Goal: Transaction & Acquisition: Purchase product/service

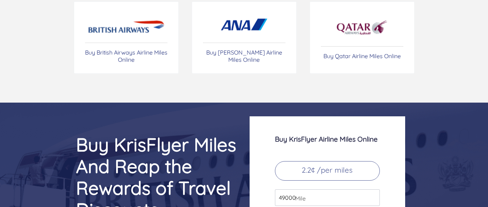
scroll to position [2836, 0]
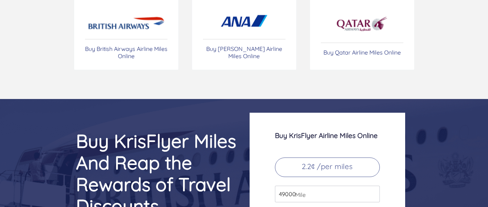
click at [325, 158] on p "2.2¢ /per miles" at bounding box center [327, 168] width 105 height 20
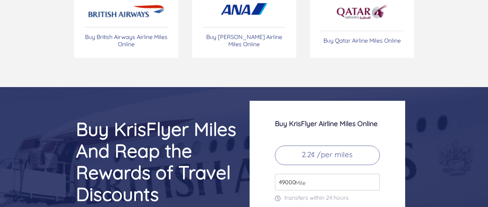
scroll to position [2871, 0]
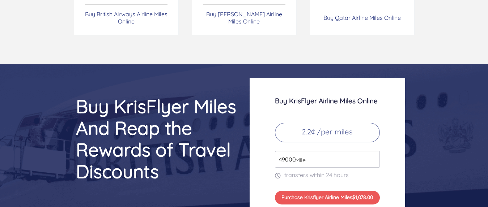
click at [371, 151] on input "49000" at bounding box center [327, 159] width 105 height 17
click at [328, 151] on input "49000" at bounding box center [327, 159] width 105 height 17
type input "4"
click at [317, 151] on input "15000" at bounding box center [327, 159] width 105 height 17
click at [334, 171] on p "transfers within 24 hours" at bounding box center [327, 175] width 105 height 9
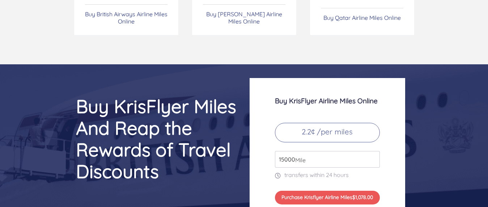
click at [298, 171] on p "transfers within 24 hours" at bounding box center [327, 175] width 105 height 9
click at [333, 151] on input "15000" at bounding box center [327, 159] width 105 height 17
click at [310, 171] on p "transfers within 24 hours" at bounding box center [327, 175] width 105 height 9
click at [373, 151] on input "15000" at bounding box center [327, 159] width 105 height 17
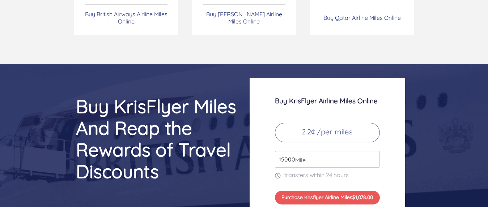
click at [373, 151] on input "15000" at bounding box center [327, 159] width 105 height 17
click at [372, 151] on input "15000" at bounding box center [327, 159] width 105 height 17
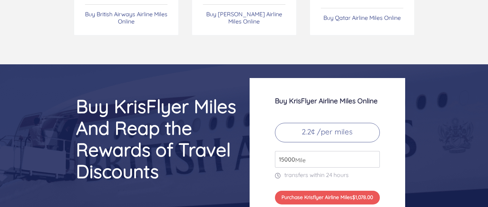
click at [372, 151] on input "15000" at bounding box center [327, 159] width 105 height 17
click at [373, 151] on input "49000" at bounding box center [327, 159] width 105 height 17
click at [373, 151] on input "50000" at bounding box center [327, 159] width 105 height 17
click at [373, 151] on input "51000" at bounding box center [327, 159] width 105 height 17
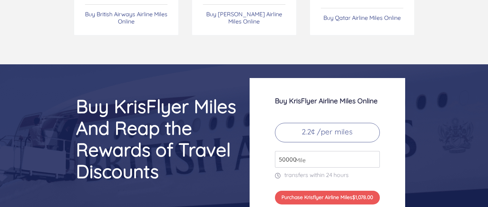
click at [373, 151] on input "50000" at bounding box center [327, 159] width 105 height 17
click at [373, 151] on input "49000" at bounding box center [327, 159] width 105 height 17
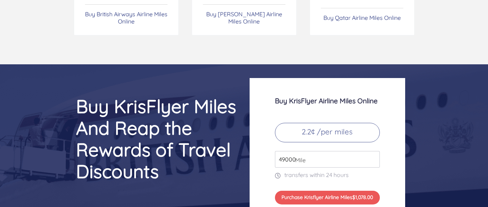
click at [372, 151] on input "49000" at bounding box center [327, 159] width 105 height 17
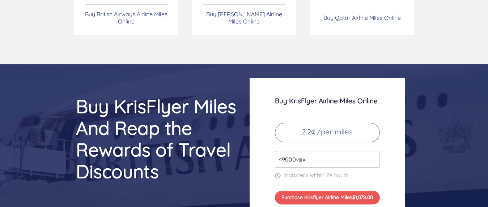
click at [372, 151] on input "49000" at bounding box center [327, 159] width 105 height 17
click at [371, 151] on input "50000" at bounding box center [327, 159] width 105 height 17
click at [371, 151] on input "51000" at bounding box center [327, 159] width 105 height 17
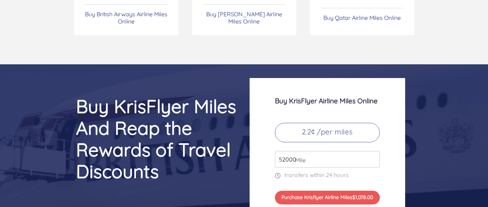
click at [371, 151] on input "52000" at bounding box center [327, 159] width 105 height 17
click at [371, 151] on input "53000" at bounding box center [327, 159] width 105 height 17
click at [371, 151] on input "54000" at bounding box center [327, 159] width 105 height 17
click at [371, 151] on input "55000" at bounding box center [327, 159] width 105 height 17
click at [349, 151] on input "55000" at bounding box center [327, 159] width 105 height 17
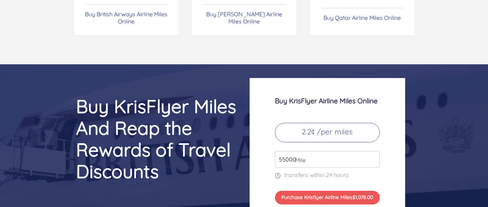
click at [336, 171] on p "transfers within 24 hours" at bounding box center [327, 175] width 105 height 9
click at [278, 173] on icon at bounding box center [279, 176] width 9 height 6
click at [372, 151] on input "56000" at bounding box center [327, 159] width 105 height 17
click at [372, 151] on input "57000" at bounding box center [327, 159] width 105 height 17
click at [372, 151] on input "58000" at bounding box center [327, 159] width 105 height 17
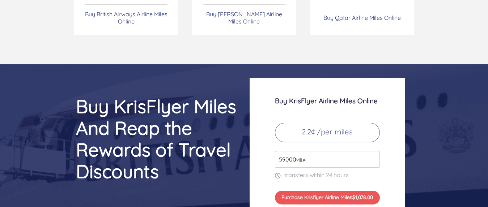
click at [372, 151] on input "59000" at bounding box center [327, 159] width 105 height 17
type input "60000"
click at [372, 151] on input "60000" at bounding box center [327, 159] width 105 height 17
click at [343, 127] on div "Buy KrisFlyer Airline Miles Online 2.2¢ /per miles 60000 Mile transfers within …" at bounding box center [328, 150] width 156 height 145
click at [398, 147] on div "Buy KrisFlyer Airline Miles Online 2.2¢ /per miles 60000 Mile transfers within …" at bounding box center [328, 150] width 156 height 145
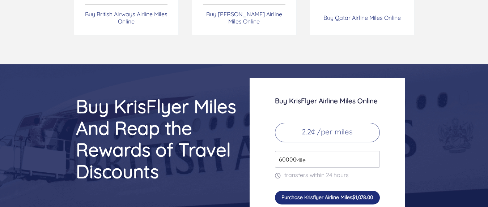
click at [363, 194] on span "$1,078.00" at bounding box center [363, 197] width 21 height 7
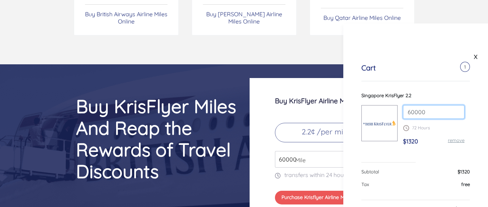
drag, startPoint x: 422, startPoint y: 110, endPoint x: 401, endPoint y: 111, distance: 21.0
click at [403, 111] on input "60000" at bounding box center [434, 112] width 62 height 14
click at [445, 125] on p "72 Hours" at bounding box center [434, 128] width 62 height 7
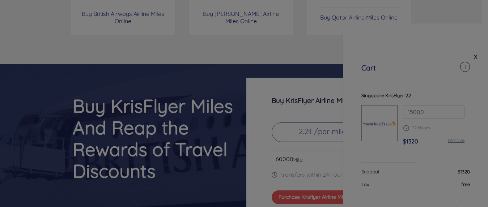
scroll to position [2871, 0]
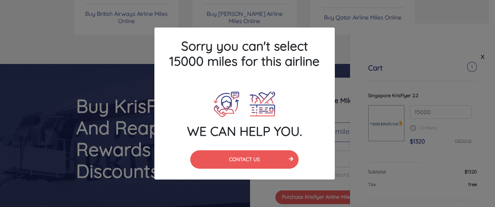
click at [382, 51] on div "Sorry you can't select 15000 miles for this airline WE CAN HELP YOU. CONTACT US" at bounding box center [247, 103] width 495 height 207
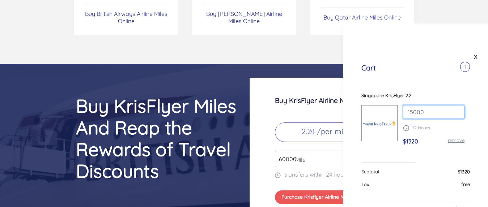
drag, startPoint x: 426, startPoint y: 109, endPoint x: 393, endPoint y: 109, distance: 32.9
click at [403, 105] on input "15000" at bounding box center [434, 112] width 62 height 14
click at [425, 128] on p "72 Hours" at bounding box center [434, 128] width 62 height 7
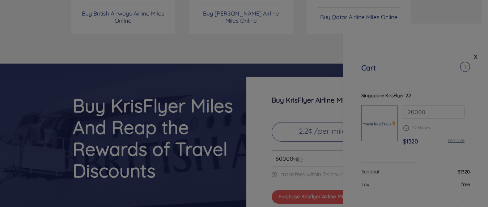
scroll to position [2872, 0]
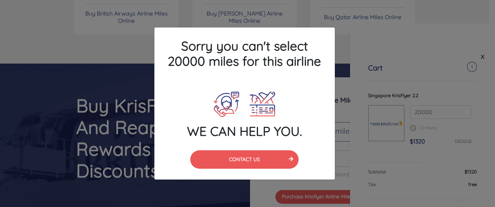
click at [428, 62] on div "Sorry you can't select 20000 miles for this airline WE CAN HELP YOU. CONTACT US" at bounding box center [247, 103] width 495 height 207
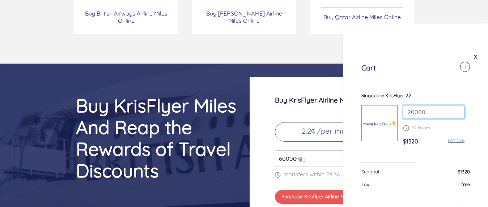
click at [414, 110] on input "20000" at bounding box center [434, 112] width 62 height 14
click at [415, 110] on input "20000" at bounding box center [434, 112] width 62 height 14
click at [455, 93] on div "Singapore KrisFlyer 2.2" at bounding box center [416, 95] width 109 height 7
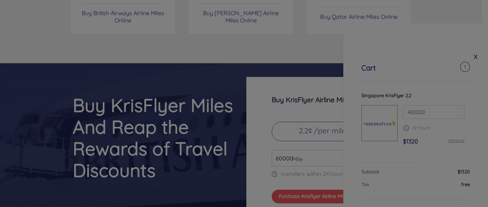
scroll to position [2872, 0]
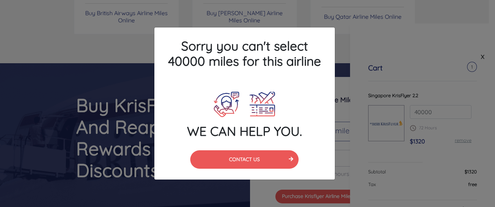
click at [429, 92] on div "Sorry you can't select 40000 miles for this airline WE CAN HELP YOU. CONTACT US" at bounding box center [247, 103] width 495 height 207
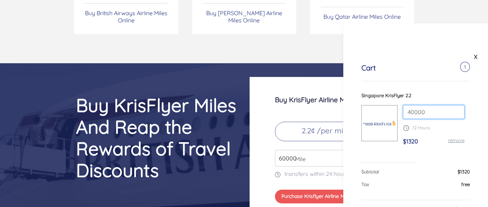
click at [419, 110] on input "40000" at bounding box center [434, 112] width 62 height 14
type input "50000"
click at [438, 95] on div "Singapore KrisFlyer 2.2" at bounding box center [416, 95] width 109 height 7
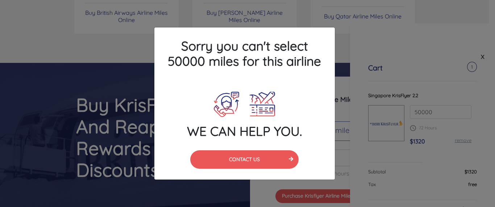
click at [279, 80] on h4 "Sorry you can't select 50000 miles for this airline" at bounding box center [244, 54] width 180 height 52
click at [313, 80] on h4 "Sorry you can't select 50000 miles for this airline" at bounding box center [244, 54] width 180 height 52
click at [472, 86] on div "Sorry you can't select 50000 miles for this airline WE CAN HELP YOU. CONTACT US" at bounding box center [247, 103] width 495 height 207
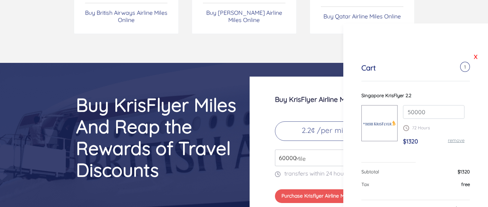
click at [473, 56] on link "X" at bounding box center [476, 56] width 7 height 11
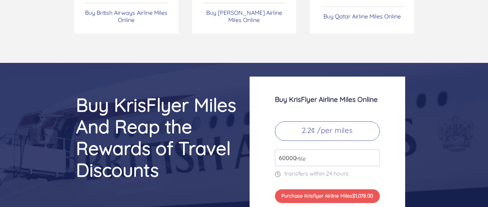
click at [287, 150] on input "60000" at bounding box center [327, 158] width 105 height 17
click at [290, 150] on input "60000" at bounding box center [327, 158] width 105 height 17
click at [291, 150] on input "60000" at bounding box center [327, 158] width 105 height 17
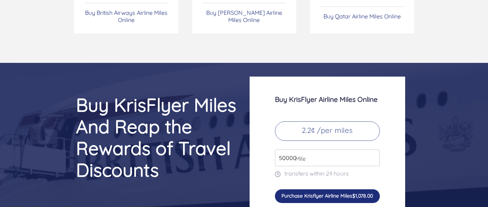
click at [340, 190] on button "Purchase Krisflyer Airline Miles $1,078.00" at bounding box center [327, 197] width 105 height 14
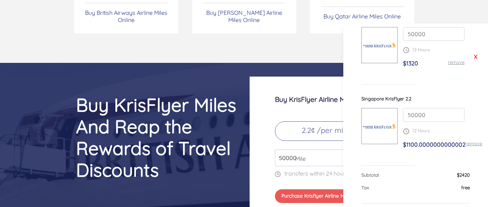
scroll to position [70, 0]
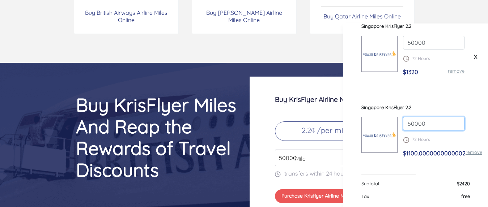
click at [419, 121] on input "50000" at bounding box center [434, 124] width 62 height 14
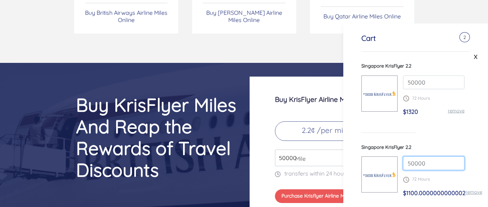
scroll to position [0, 0]
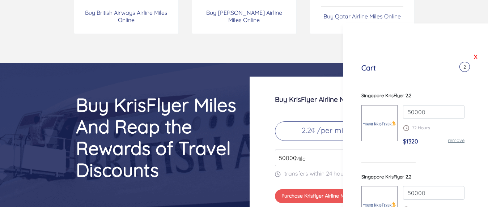
click at [473, 58] on link "X" at bounding box center [476, 56] width 7 height 11
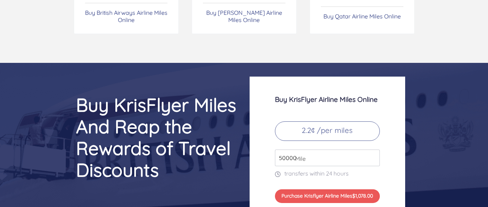
scroll to position [2873, 0]
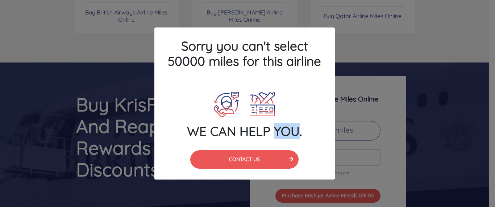
click at [293, 117] on div "WE CAN HELP YOU." at bounding box center [244, 115] width 191 height 54
drag, startPoint x: 309, startPoint y: 85, endPoint x: 315, endPoint y: 86, distance: 6.3
click at [314, 83] on div "Sorry you can't select 50000 miles for this airline" at bounding box center [244, 55] width 191 height 55
click at [361, 90] on div "Sorry you can't select 50000 miles for this airline WE CAN HELP YOU. CONTACT US" at bounding box center [247, 103] width 495 height 207
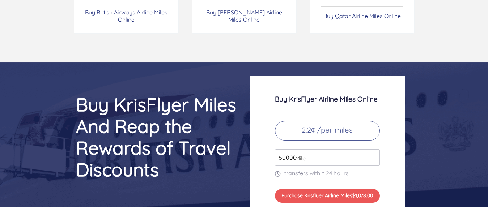
click at [291, 150] on input "50000" at bounding box center [327, 158] width 105 height 17
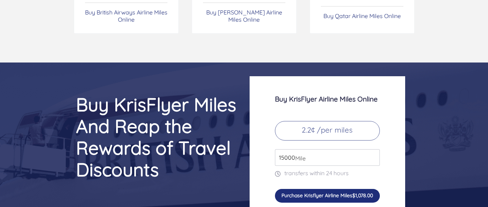
type input "15000"
click at [310, 189] on button "Purchase Krisflyer Airline Miles $1,078.00" at bounding box center [327, 196] width 105 height 14
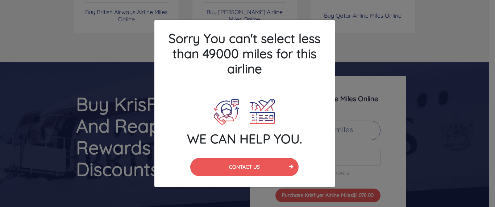
click at [380, 132] on div "Sorry You can't select less than 49000 miles for this airline WE CAN HELP YOU. …" at bounding box center [247, 103] width 495 height 207
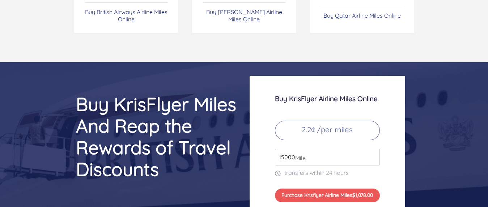
click at [316, 149] on input "15000" at bounding box center [327, 157] width 105 height 17
click at [438, 76] on div "Buy KrisFlyer Airline Miles Online 2.2¢ /per miles 15000 Mile transfers within …" at bounding box center [352, 148] width 217 height 145
drag, startPoint x: 382, startPoint y: 6, endPoint x: 367, endPoint y: 69, distance: 64.7
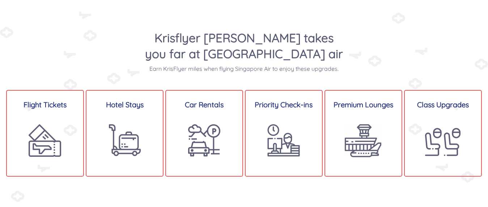
scroll to position [370, 0]
